Goal: Communication & Community: Answer question/provide support

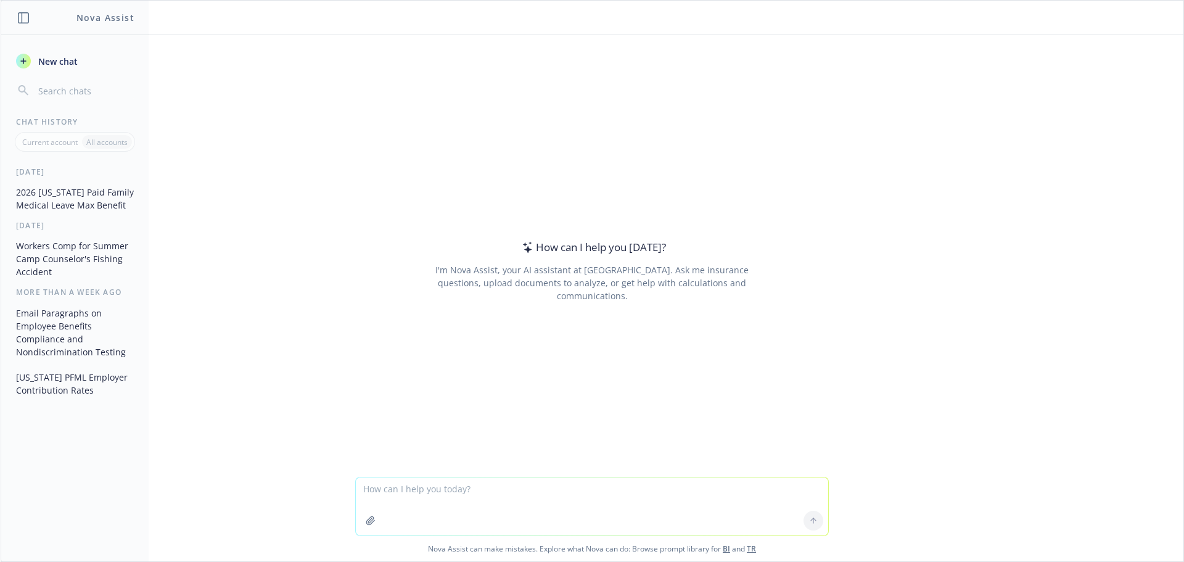
drag, startPoint x: 361, startPoint y: 486, endPoint x: 571, endPoint y: 532, distance: 215.2
click at [366, 485] on textarea at bounding box center [592, 506] width 472 height 58
type textarea "I need a message to employees about the Summary Annual Report that they are rec…"
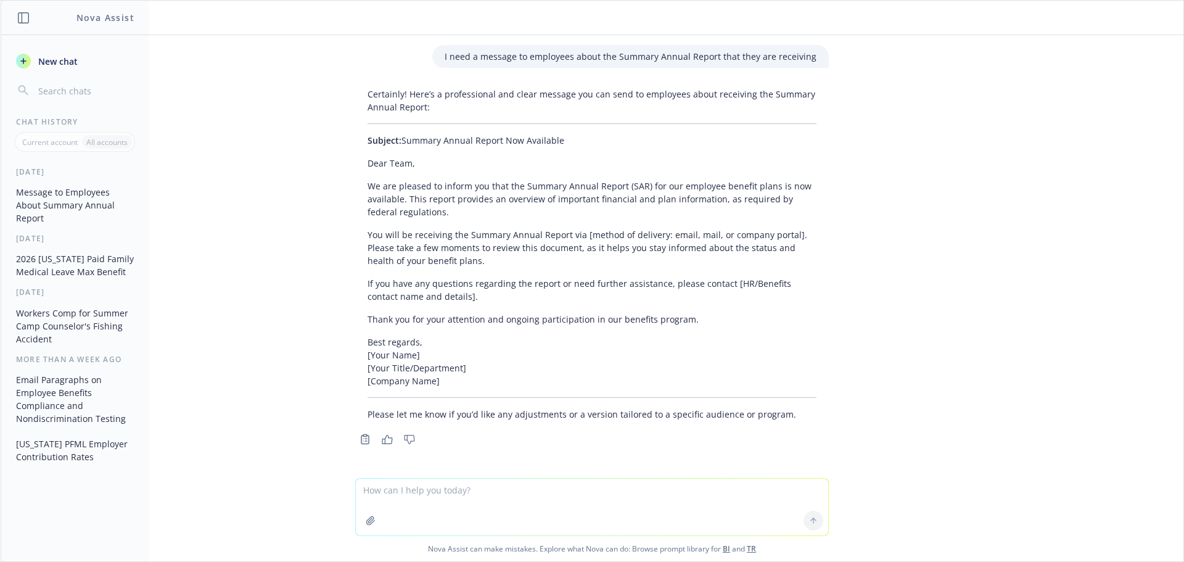
click at [329, 142] on div "I need a message to employees about the Summary Annual Report that they are rec…" at bounding box center [592, 256] width 1183 height 443
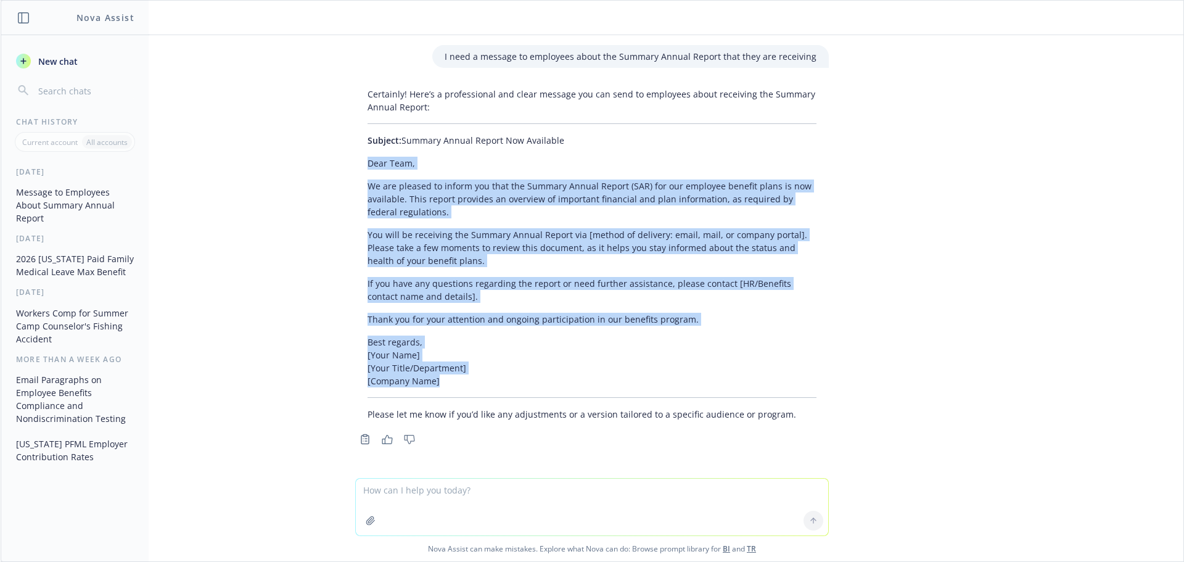
drag, startPoint x: 385, startPoint y: 163, endPoint x: 815, endPoint y: 389, distance: 486.3
click at [815, 389] on div "Certainly! Here’s a professional and clear message you can send to employees ab…" at bounding box center [591, 265] width 493 height 365
click at [382, 440] on icon "button" at bounding box center [387, 439] width 11 height 9
copy div "Dear Team, We are pleased to inform you that the Summary Annual Report (SAR) fo…"
